Goal: Task Accomplishment & Management: Manage account settings

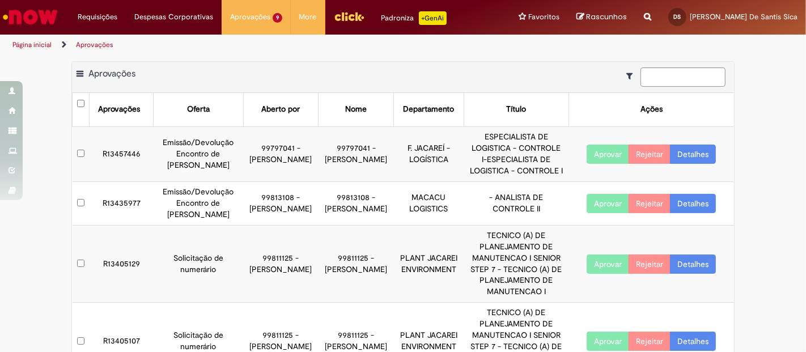
click at [53, 11] on img "Ir para a Homepage" at bounding box center [30, 17] width 58 height 23
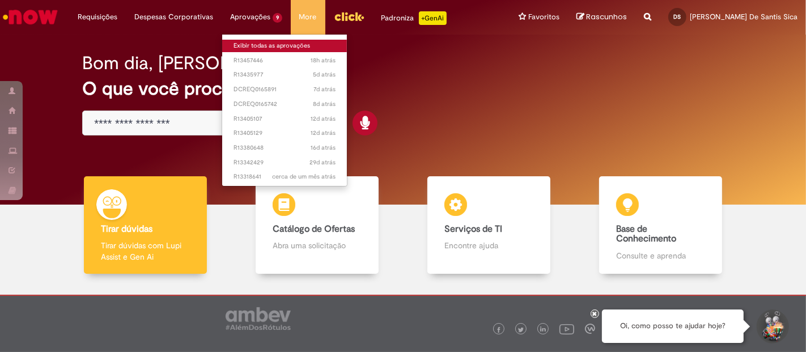
click at [244, 43] on link "Exibir todas as aprovações" at bounding box center [284, 46] width 125 height 12
